Goal: Information Seeking & Learning: Learn about a topic

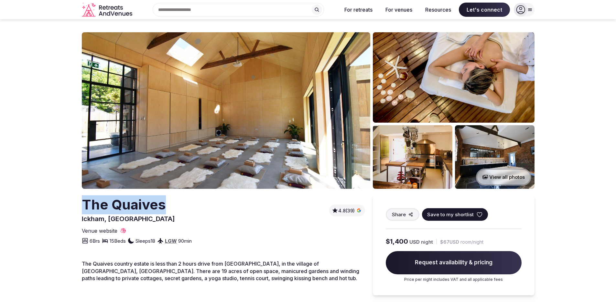
drag, startPoint x: 82, startPoint y: 206, endPoint x: 163, endPoint y: 206, distance: 80.8
click at [163, 206] on h2 "The Quaives" at bounding box center [128, 204] width 93 height 19
copy h2 "The Quaives"
click at [198, 133] on img at bounding box center [226, 110] width 288 height 157
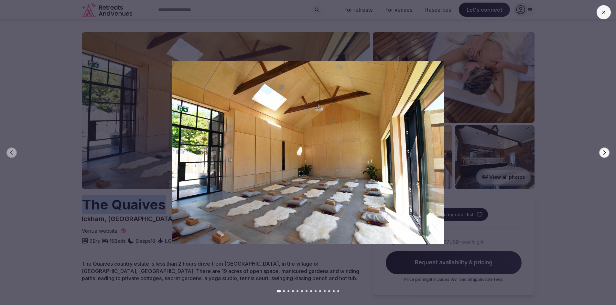
click at [602, 151] on icon "button" at bounding box center [603, 152] width 5 height 5
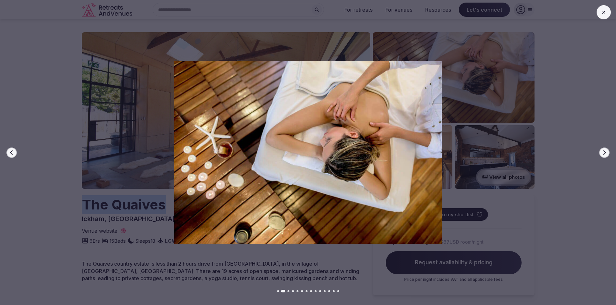
click at [600, 149] on button "Next slide" at bounding box center [604, 153] width 10 height 10
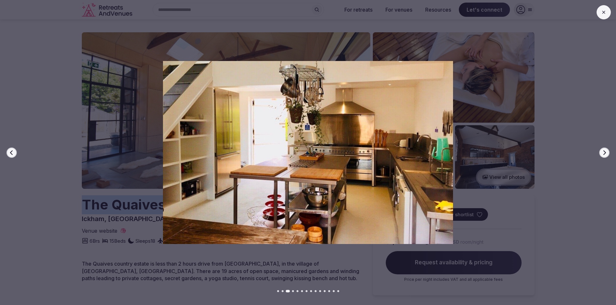
click at [600, 149] on button "Next slide" at bounding box center [604, 153] width 10 height 10
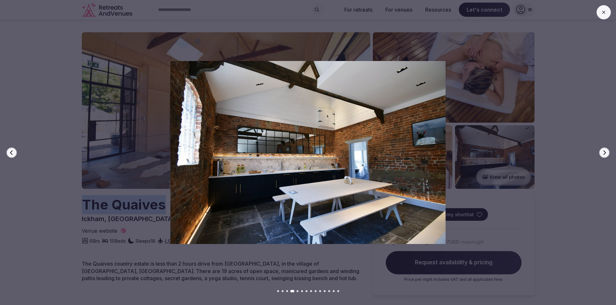
click at [600, 149] on button "Next slide" at bounding box center [604, 153] width 10 height 10
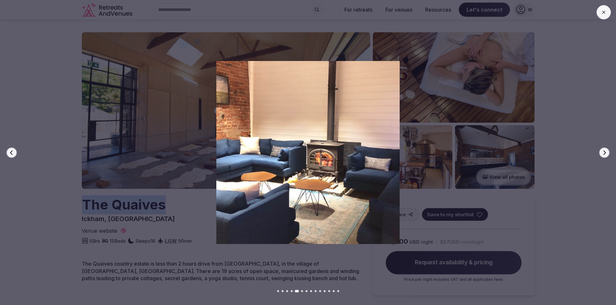
click at [600, 149] on button "Next slide" at bounding box center [604, 153] width 10 height 10
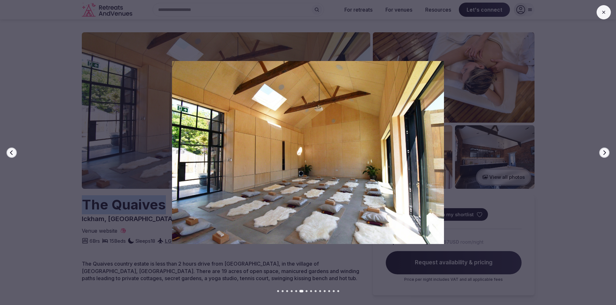
click at [600, 149] on button "Next slide" at bounding box center [604, 153] width 10 height 10
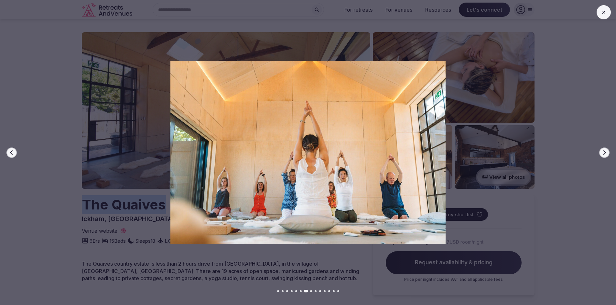
click at [607, 8] on button at bounding box center [603, 12] width 14 height 14
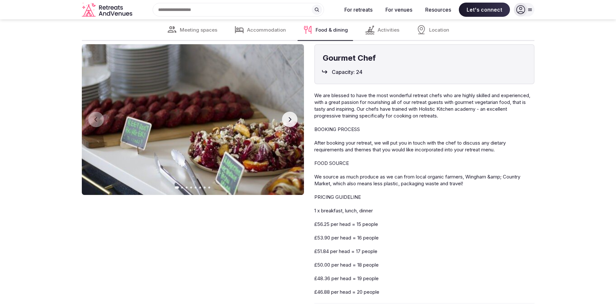
scroll to position [2197, 0]
click at [292, 118] on icon "button" at bounding box center [289, 120] width 5 height 5
